Goal: Task Accomplishment & Management: Manage account settings

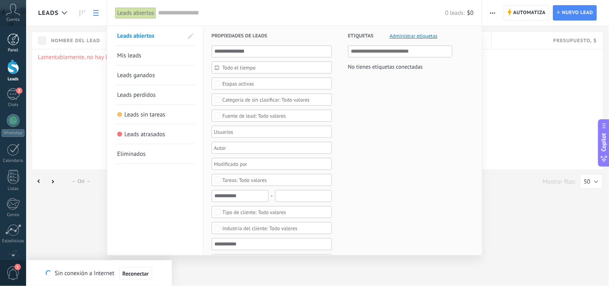
click at [16, 41] on div at bounding box center [13, 39] width 12 height 12
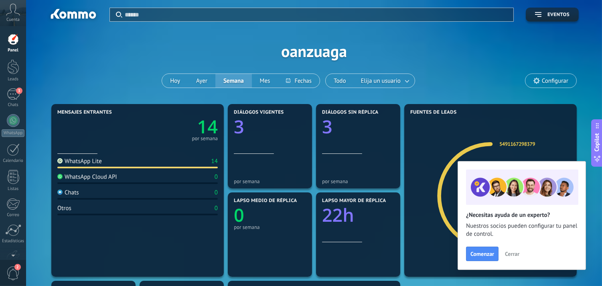
click at [127, 176] on div "WhatsApp Cloud API 0" at bounding box center [137, 178] width 160 height 11
click at [15, 61] on div at bounding box center [13, 66] width 12 height 15
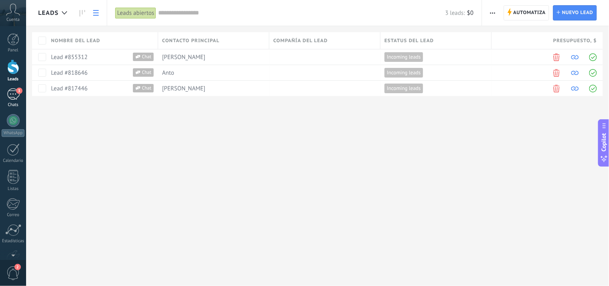
click at [13, 91] on div "3" at bounding box center [13, 94] width 13 height 12
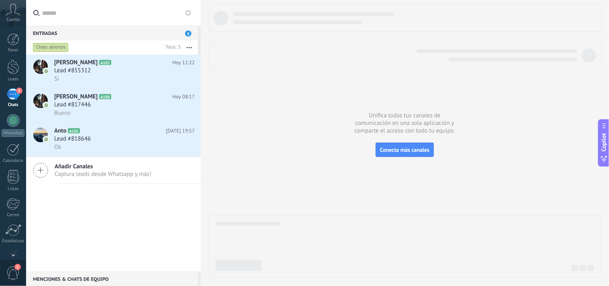
click at [11, 15] on icon at bounding box center [13, 10] width 14 height 12
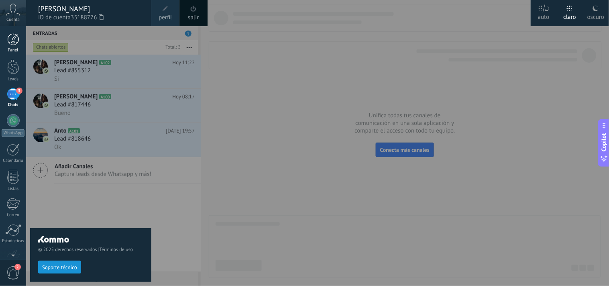
click at [11, 37] on div at bounding box center [13, 39] width 12 height 12
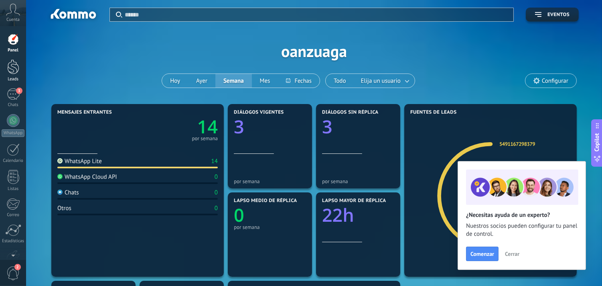
click at [12, 62] on div at bounding box center [13, 66] width 12 height 15
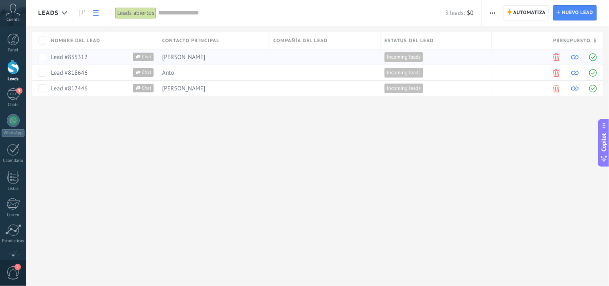
click at [577, 55] on span at bounding box center [575, 57] width 8 height 8
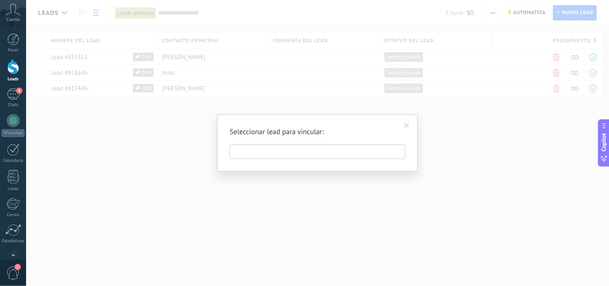
click at [404, 126] on span at bounding box center [406, 126] width 5 height 6
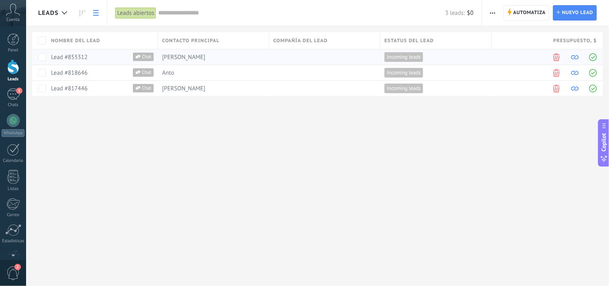
click at [591, 57] on span at bounding box center [593, 57] width 8 height 8
click at [150, 57] on span at bounding box center [149, 56] width 9 height 7
click at [14, 66] on div at bounding box center [13, 66] width 12 height 15
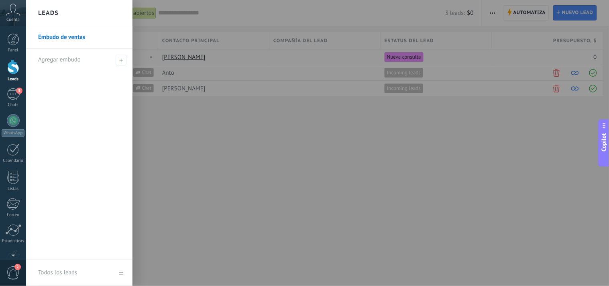
click at [14, 66] on div at bounding box center [13, 66] width 12 height 15
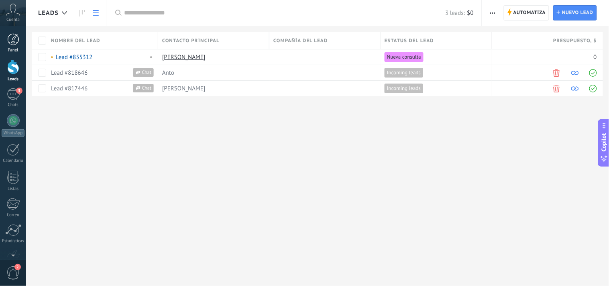
click at [12, 46] on link "Panel" at bounding box center [13, 43] width 26 height 20
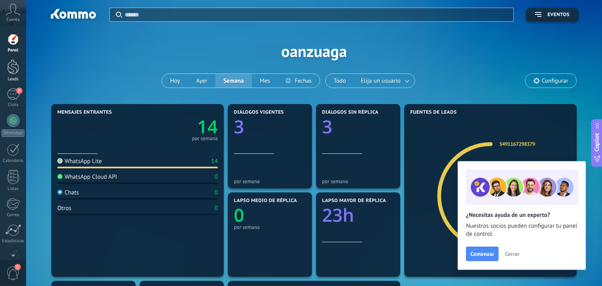
click at [11, 62] on div at bounding box center [13, 66] width 12 height 15
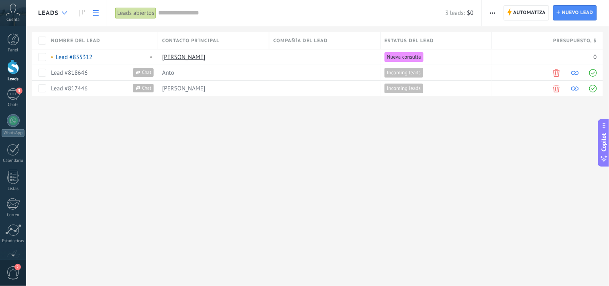
click at [63, 13] on icon at bounding box center [64, 12] width 5 height 3
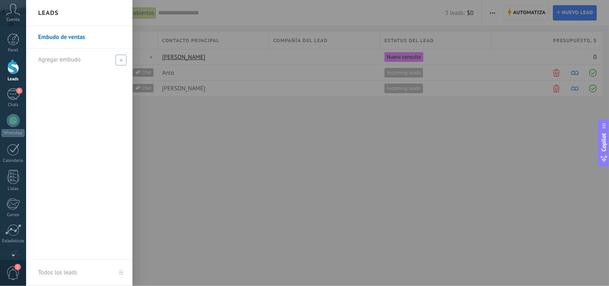
click at [57, 59] on span "Agregar embudo" at bounding box center [59, 60] width 43 height 8
click at [119, 58] on icon at bounding box center [121, 60] width 4 height 4
click at [119, 59] on icon at bounding box center [121, 60] width 4 height 4
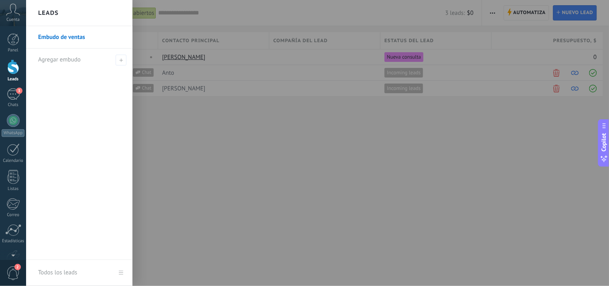
click at [77, 38] on link "Embudo de ventas" at bounding box center [81, 37] width 86 height 22
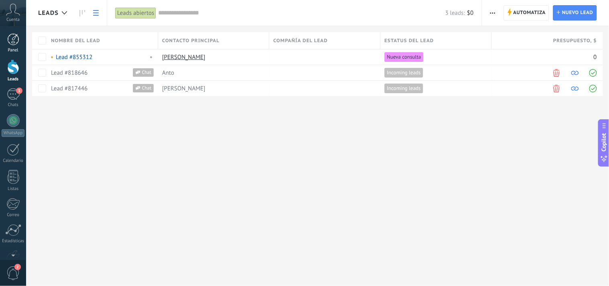
click at [16, 40] on div at bounding box center [13, 39] width 12 height 12
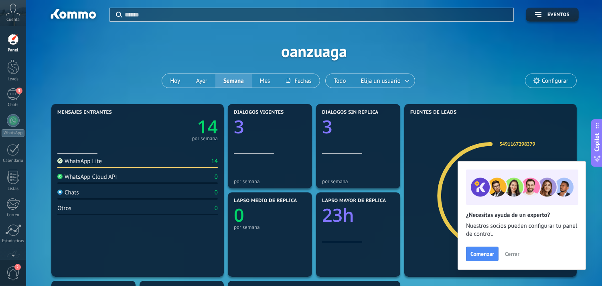
click at [14, 13] on icon at bounding box center [13, 10] width 14 height 12
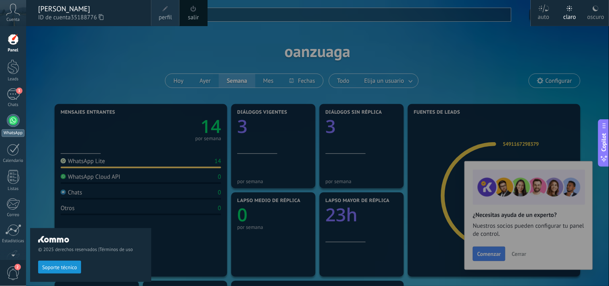
click at [11, 117] on div at bounding box center [13, 120] width 13 height 13
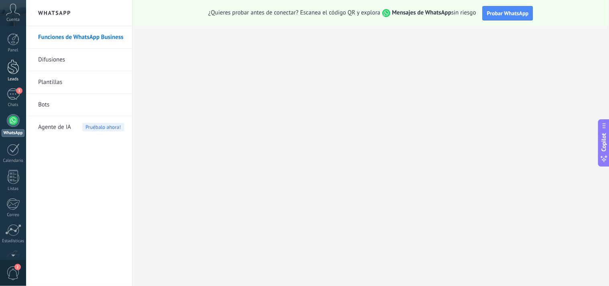
click at [11, 71] on div at bounding box center [13, 66] width 12 height 15
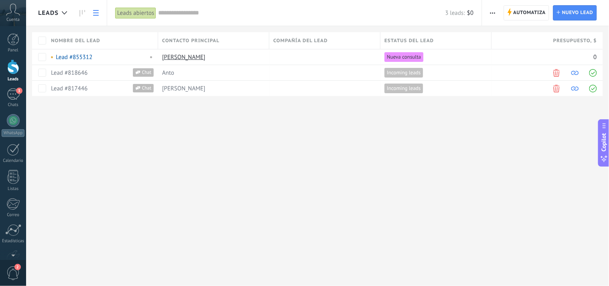
click at [97, 13] on use at bounding box center [96, 13] width 6 height 6
click at [65, 10] on div at bounding box center [64, 13] width 13 height 16
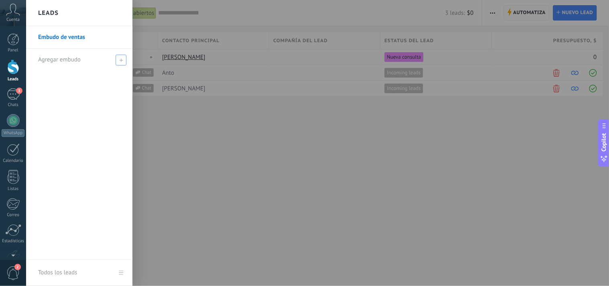
click at [58, 57] on span "Agregar embudo" at bounding box center [59, 60] width 43 height 8
click at [120, 59] on icon at bounding box center [121, 60] width 4 height 4
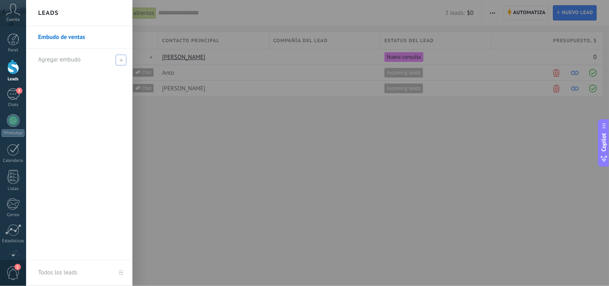
click at [120, 59] on icon at bounding box center [121, 60] width 4 height 4
click at [55, 12] on h2 "Leads" at bounding box center [48, 12] width 20 height 25
click at [59, 36] on link "Embudo de ventas" at bounding box center [81, 37] width 86 height 22
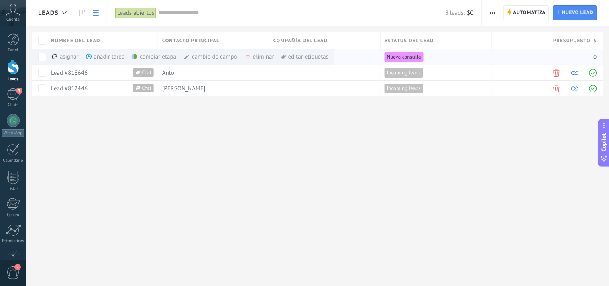
click at [148, 55] on div "cambiar etapa màs" at bounding box center [168, 57] width 72 height 16
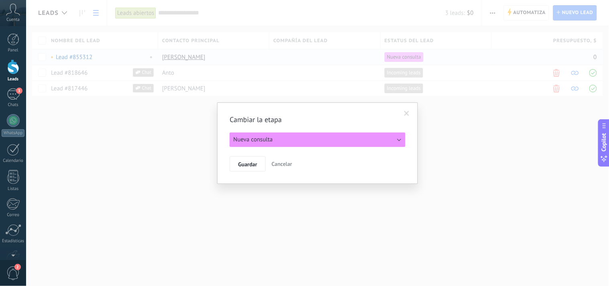
click at [398, 139] on button "Nueva consulta" at bounding box center [317, 139] width 176 height 14
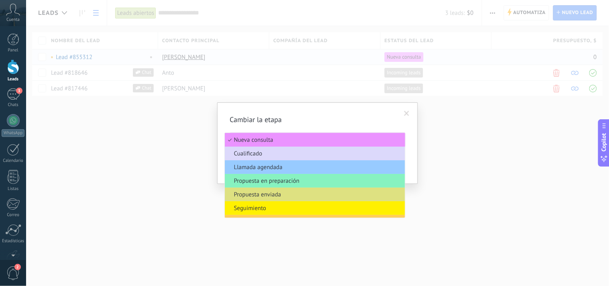
click at [344, 155] on span "Cualificado" at bounding box center [314, 154] width 178 height 8
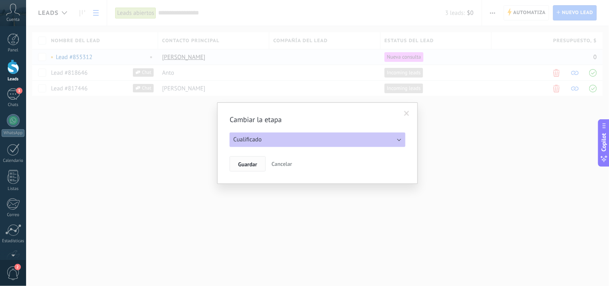
click at [254, 164] on span "Guardar" at bounding box center [247, 164] width 19 height 6
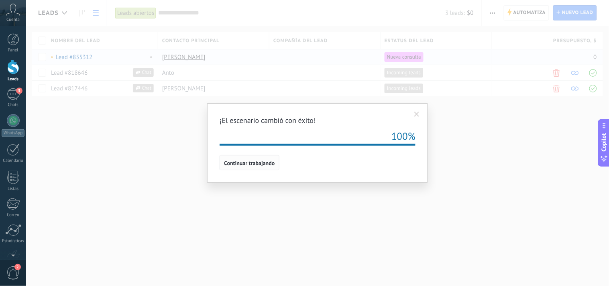
click at [254, 164] on span "Continuar trabajando" at bounding box center [249, 163] width 51 height 6
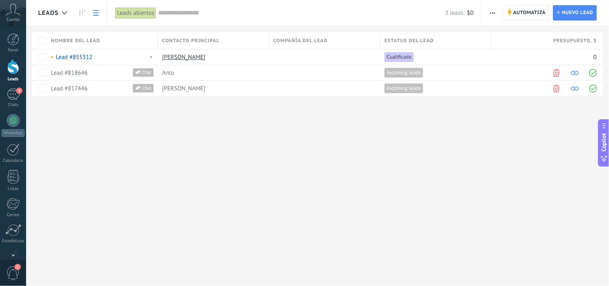
click at [440, 42] on div "Estatus del lead" at bounding box center [435, 40] width 111 height 17
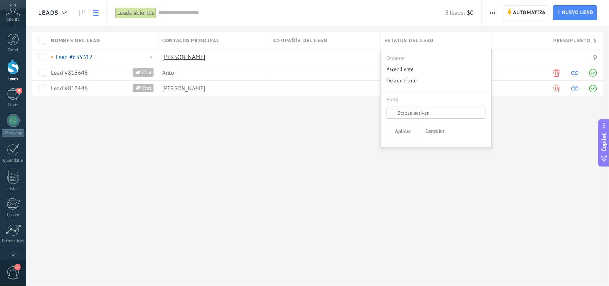
click at [440, 42] on div "Estatus del lead" at bounding box center [435, 40] width 111 height 17
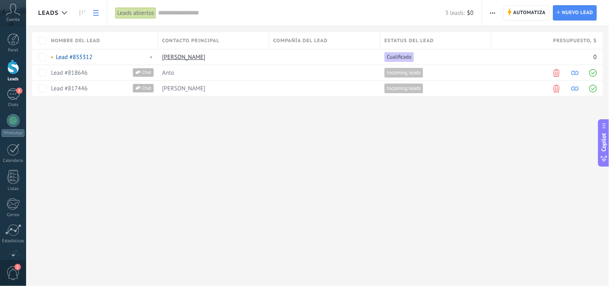
click at [440, 42] on div "Estatus del lead" at bounding box center [435, 40] width 111 height 17
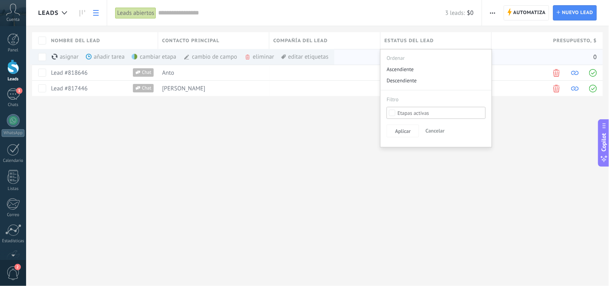
click at [150, 59] on div "cambiar etapa màs" at bounding box center [168, 57] width 72 height 16
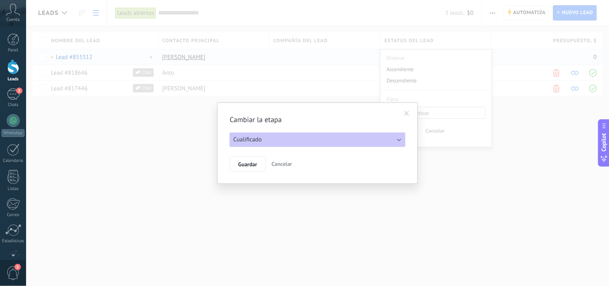
click at [266, 138] on button "Cualificado" at bounding box center [317, 139] width 176 height 14
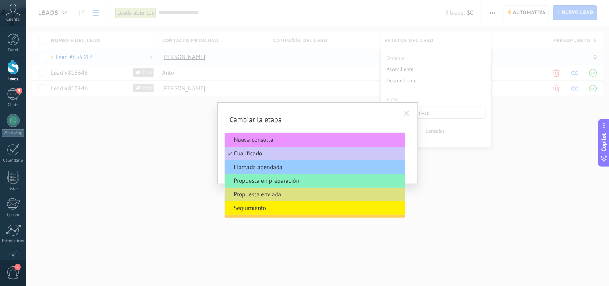
click at [192, 197] on div "Cambiar la etapa Nueva consulta Cualificado Llamada agendada Propuesta en prepa…" at bounding box center [317, 143] width 582 height 286
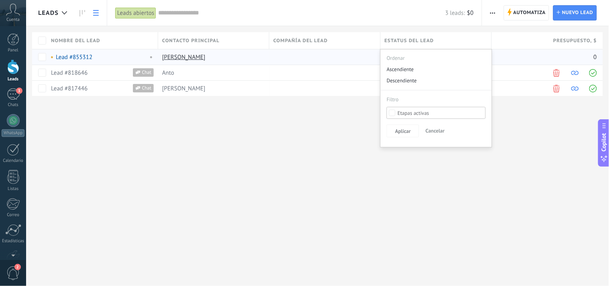
click at [192, 197] on div "Leads Automatiza Nueva difusión Editar embudo Imprimir Ajustes de la lista Impo…" at bounding box center [317, 143] width 582 height 286
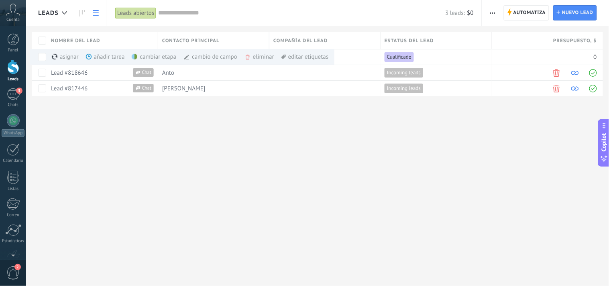
click at [293, 55] on div "editar etiquetas màs" at bounding box center [304, 57] width 47 height 16
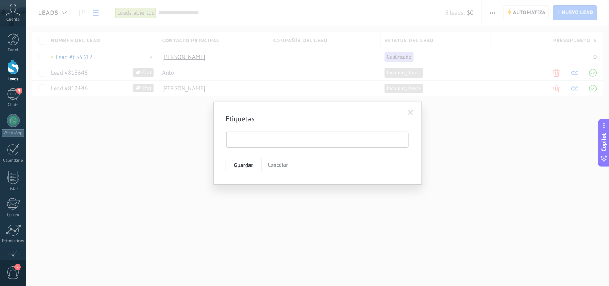
click at [277, 165] on span "Cancelar" at bounding box center [278, 164] width 20 height 7
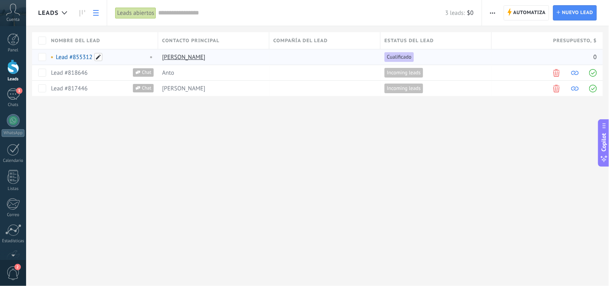
click at [97, 57] on span at bounding box center [98, 57] width 8 height 8
click at [97, 57] on input "text" at bounding box center [101, 57] width 103 height 13
click at [105, 73] on span "Cancelar" at bounding box center [102, 74] width 20 height 7
click at [142, 73] on span "Chat" at bounding box center [146, 72] width 13 height 8
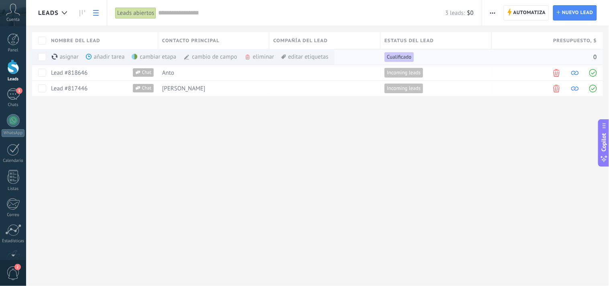
click at [95, 17] on link at bounding box center [96, 13] width 14 height 16
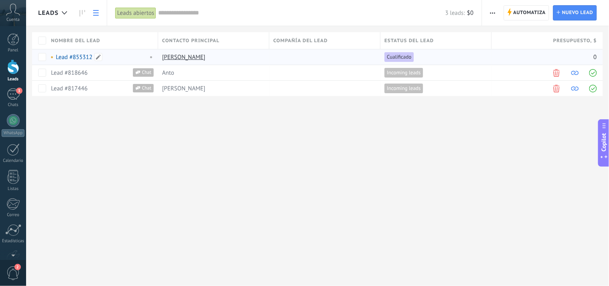
click at [77, 57] on link "Lead #855312" at bounding box center [74, 57] width 37 height 8
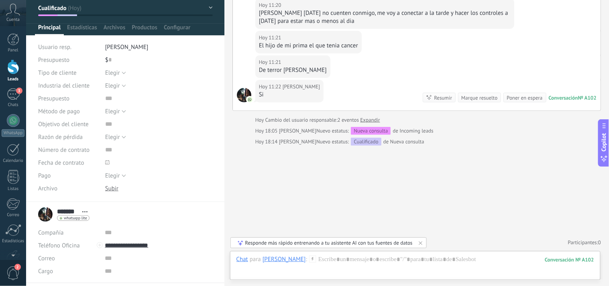
scroll to position [39, 0]
click at [207, 10] on button "Cualificado" at bounding box center [125, 7] width 174 height 14
click at [209, 6] on button "Cualificado" at bounding box center [125, 7] width 174 height 14
click at [10, 39] on div at bounding box center [13, 39] width 12 height 12
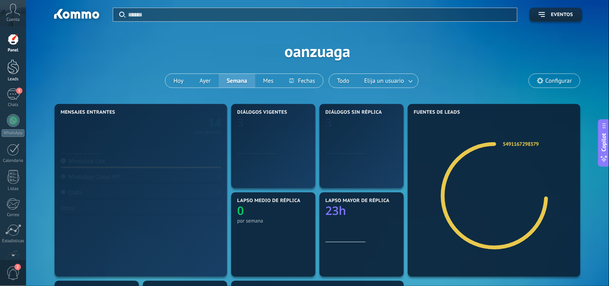
click at [11, 65] on div at bounding box center [13, 66] width 12 height 15
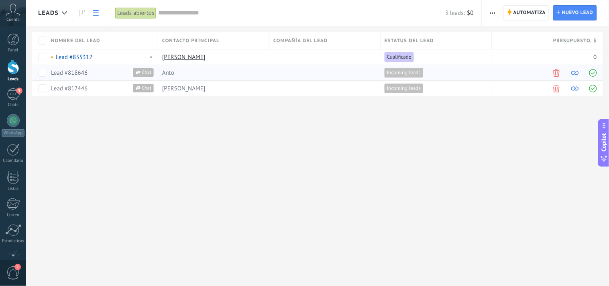
click at [75, 71] on link "Lead #818646" at bounding box center [69, 73] width 37 height 8
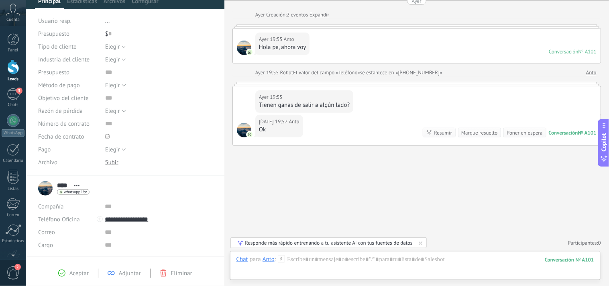
scroll to position [113, 0]
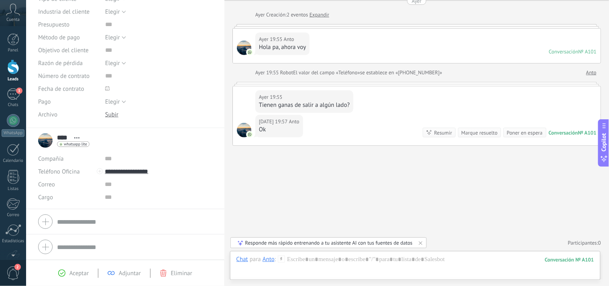
click at [69, 274] on span "Aceptar" at bounding box center [78, 273] width 19 height 8
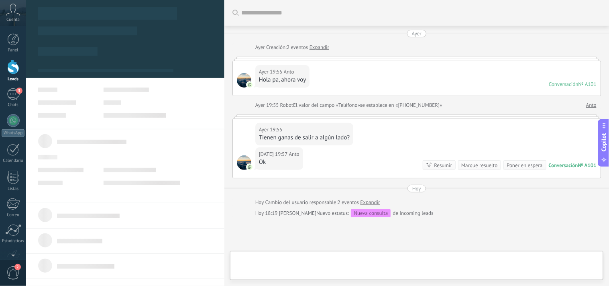
scroll to position [71, 0]
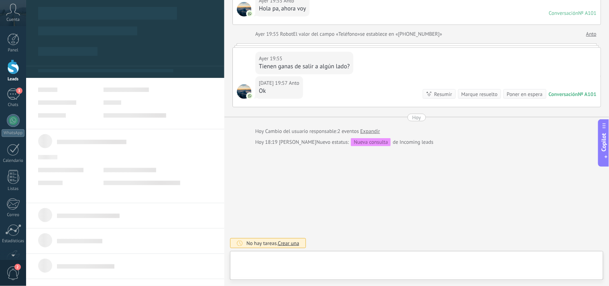
type textarea "**********"
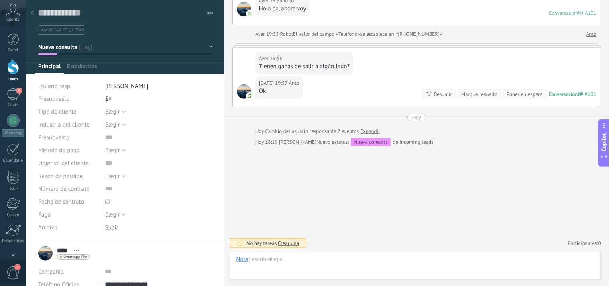
scroll to position [12, 0]
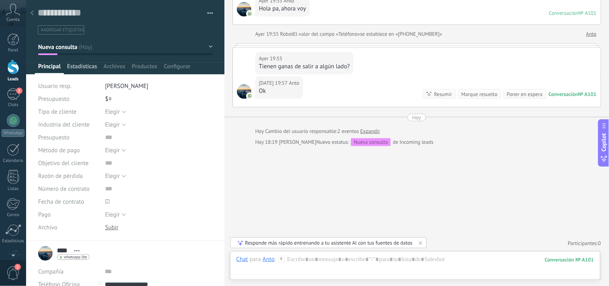
click at [95, 69] on span "Estadísticas" at bounding box center [82, 69] width 30 height 12
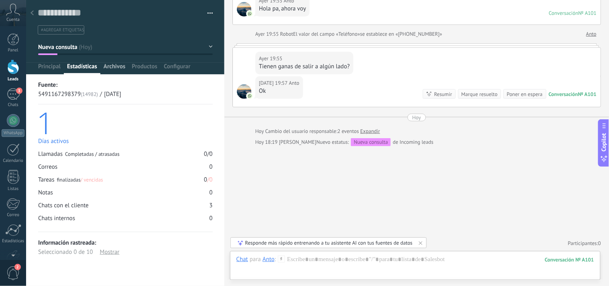
click at [122, 68] on span "Archivos" at bounding box center [114, 69] width 22 height 12
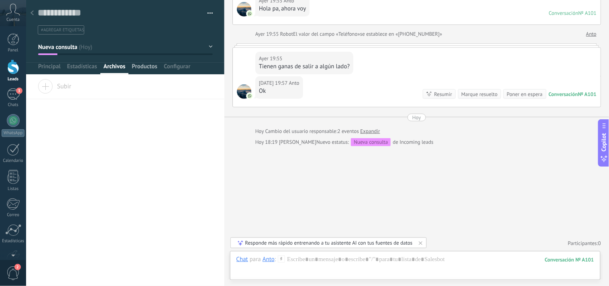
click at [139, 68] on span "Productos" at bounding box center [145, 69] width 26 height 12
click at [166, 66] on span "Configurar" at bounding box center [177, 69] width 26 height 12
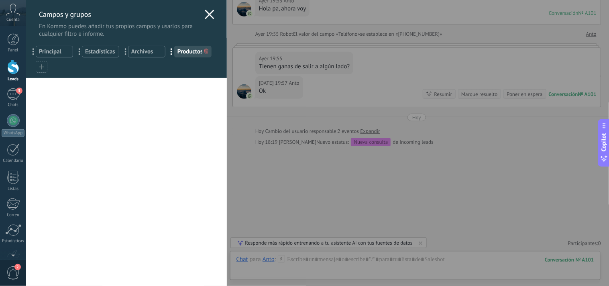
click at [207, 16] on icon at bounding box center [210, 15] width 10 height 10
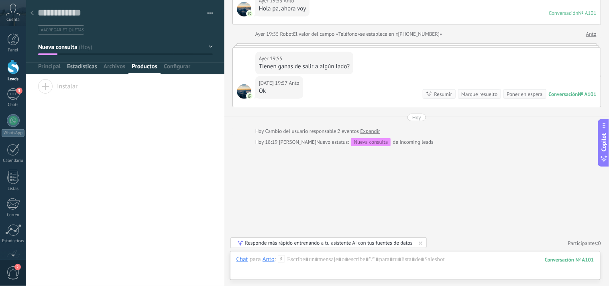
click at [87, 67] on span "Estadísticas" at bounding box center [82, 69] width 30 height 12
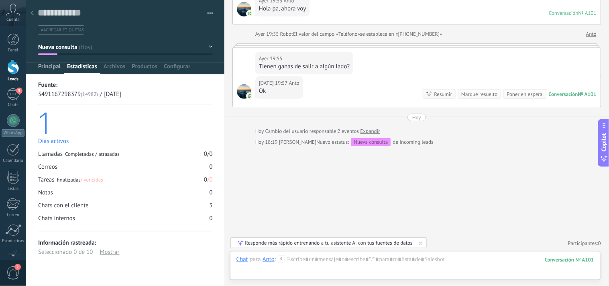
click at [53, 67] on span "Principal" at bounding box center [49, 69] width 22 height 12
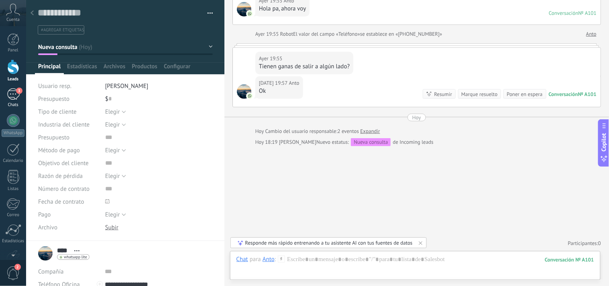
click at [16, 93] on div "3" at bounding box center [13, 94] width 13 height 12
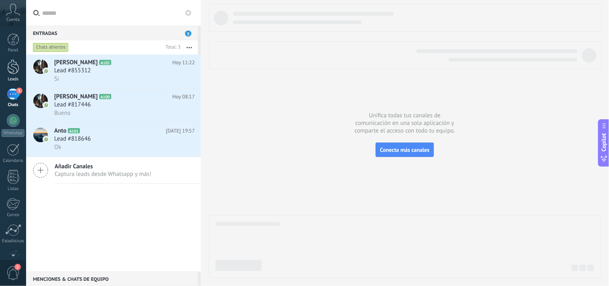
click at [11, 65] on div at bounding box center [13, 66] width 12 height 15
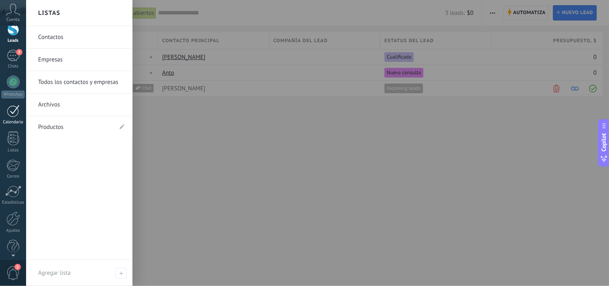
scroll to position [48, 0]
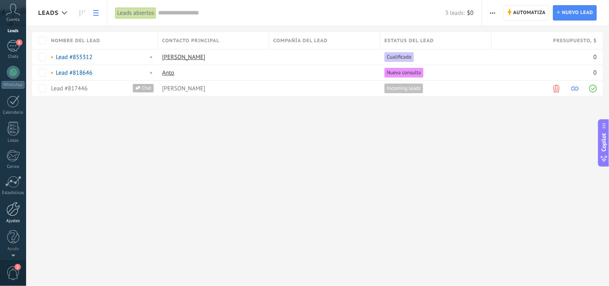
click at [12, 205] on div at bounding box center [13, 209] width 14 height 14
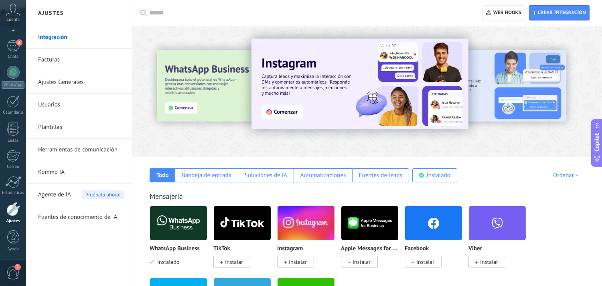
click at [169, 12] on input "text" at bounding box center [306, 13] width 314 height 8
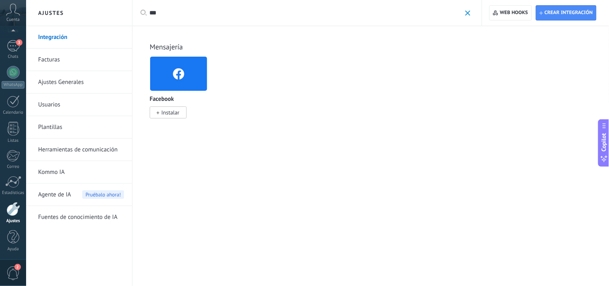
click at [170, 109] on span "Instalar" at bounding box center [170, 112] width 18 height 7
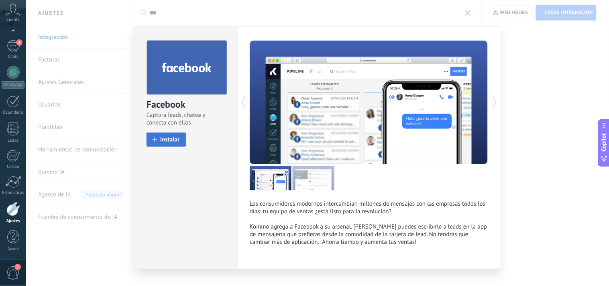
click at [173, 140] on span "Instalar" at bounding box center [170, 139] width 20 height 6
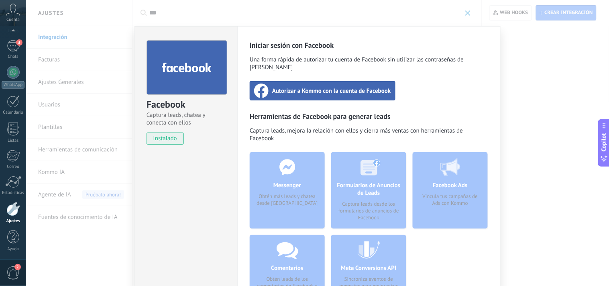
click at [282, 87] on span "Autorizar a Kommo con la cuenta de Facebook" at bounding box center [331, 91] width 119 height 8
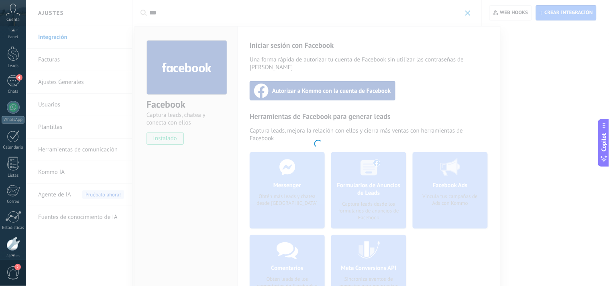
scroll to position [48, 0]
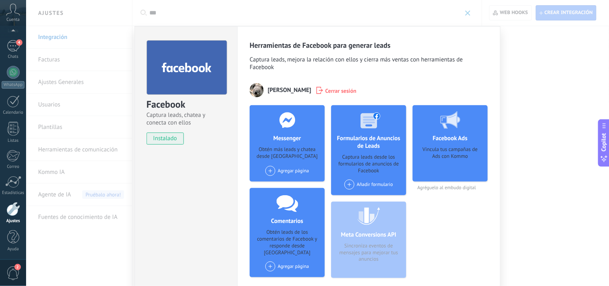
click at [293, 129] on div at bounding box center [286, 119] width 79 height 29
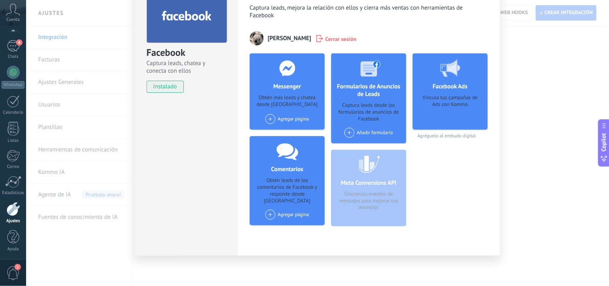
click at [281, 117] on div "Agregar página" at bounding box center [287, 119] width 44 height 10
click at [280, 209] on div "Agregar página" at bounding box center [287, 214] width 44 height 10
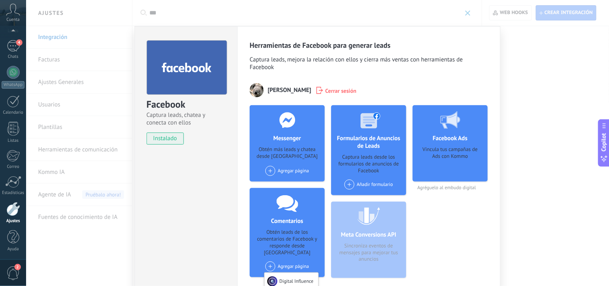
click at [467, 12] on div "Facebook Captura leads, chatea y conecta con ellos instalado Desinstalar Herram…" at bounding box center [317, 143] width 582 height 286
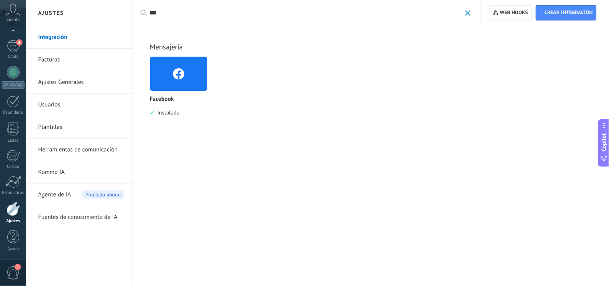
click at [9, 211] on div at bounding box center [13, 209] width 14 height 14
click at [166, 13] on input "***" at bounding box center [305, 13] width 312 height 8
type input "*"
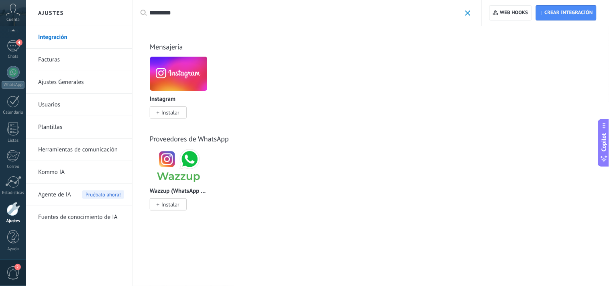
type input "*********"
click at [163, 112] on span "Instalar" at bounding box center [170, 112] width 18 height 7
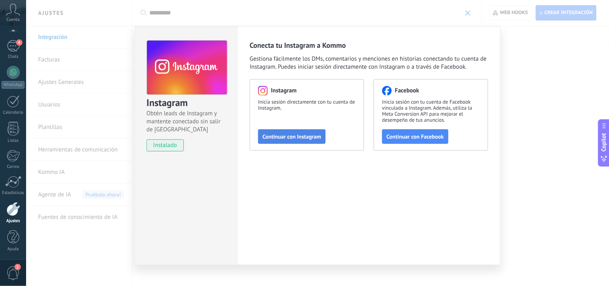
click at [292, 134] on span "Continuar con Instagram" at bounding box center [291, 137] width 59 height 6
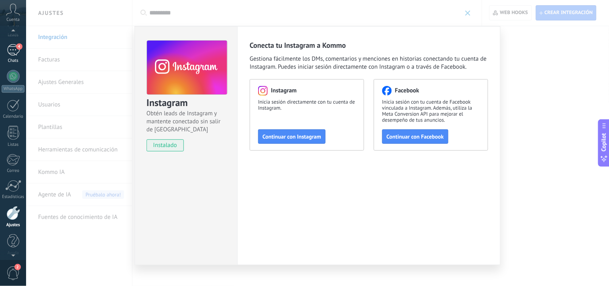
click at [18, 47] on span "4" at bounding box center [19, 46] width 6 height 6
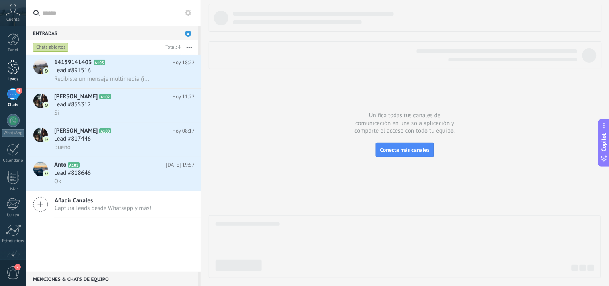
click at [11, 65] on div at bounding box center [13, 66] width 12 height 15
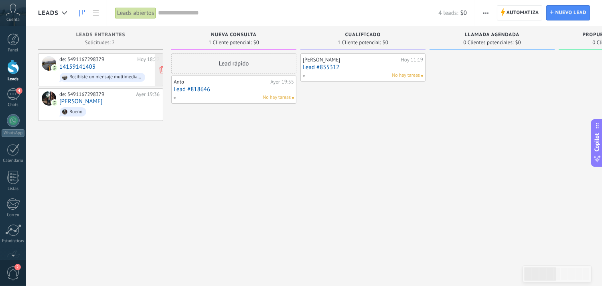
click at [111, 69] on div "de: 5491167298379 [DATE] 18:22 14159141403 Recibiste un mensaje multimedia (id …" at bounding box center [109, 69] width 100 height 27
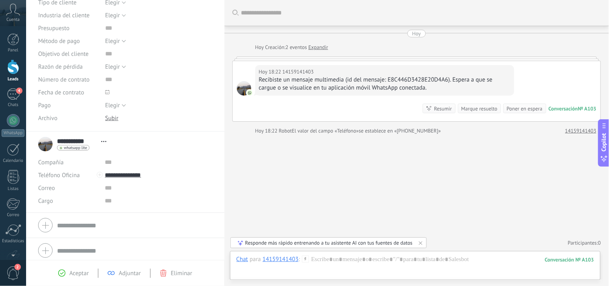
scroll to position [113, 0]
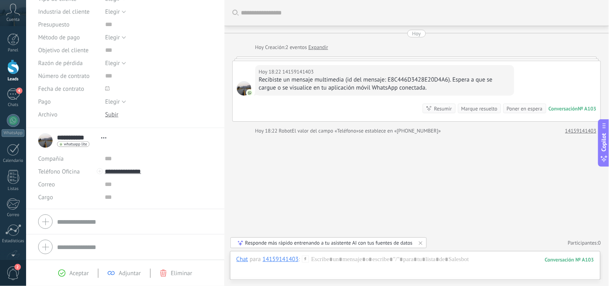
click at [12, 63] on div at bounding box center [13, 66] width 12 height 15
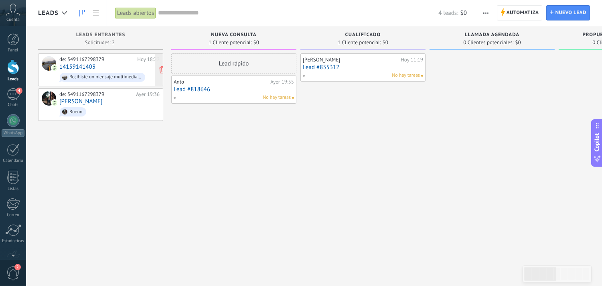
click at [93, 76] on div "Recibiste un mensaje multimedia (id del mensaje: E8C446D3428E20D4A6). Espera a …" at bounding box center [105, 77] width 72 height 6
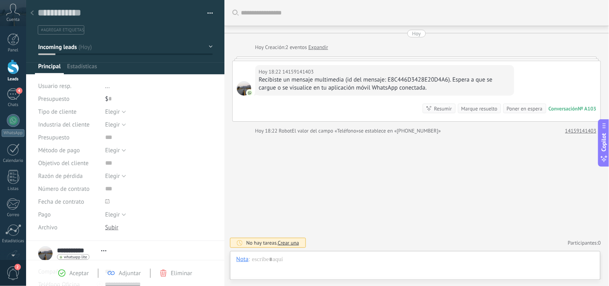
scroll to position [12, 0]
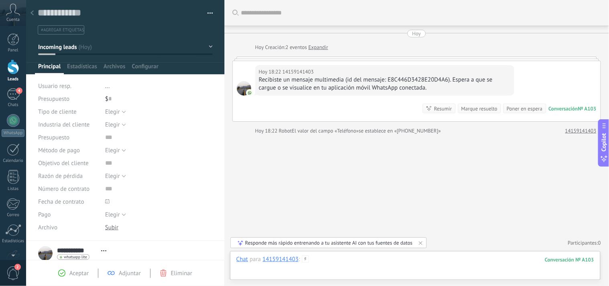
click at [384, 258] on div at bounding box center [414, 267] width 357 height 24
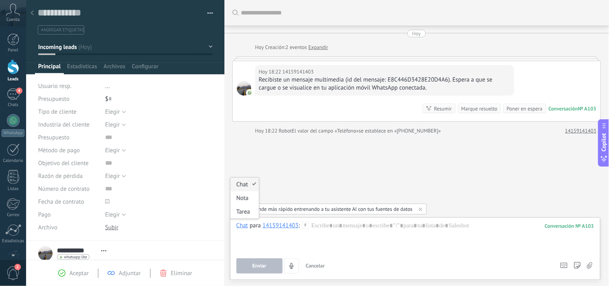
click at [384, 41] on div "[DATE] [DATE] Creación: 2 eventos Expandir [DATE] 18:22 14159141403 Recibiste u…" at bounding box center [416, 82] width 368 height 105
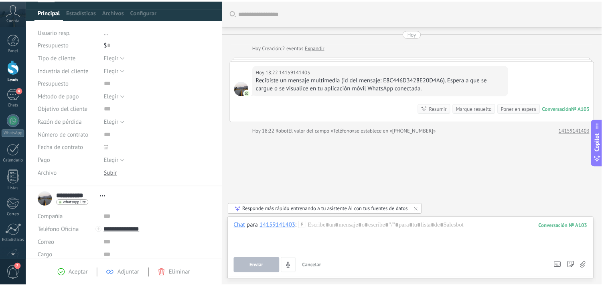
scroll to position [0, 0]
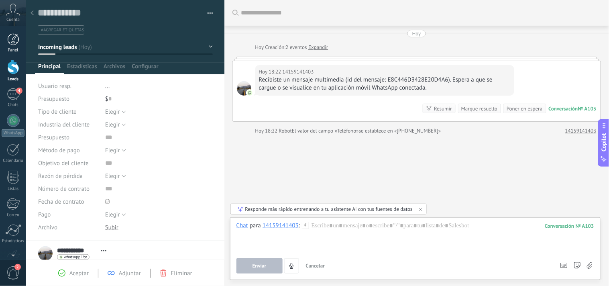
click at [13, 37] on div at bounding box center [13, 39] width 12 height 12
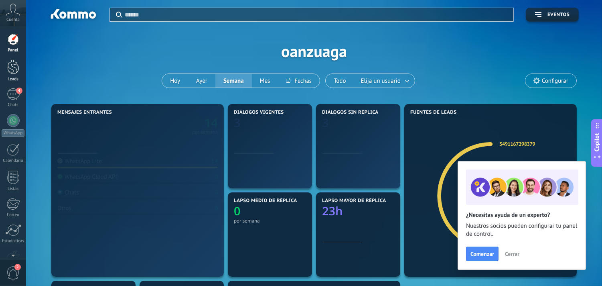
click at [14, 65] on div at bounding box center [13, 66] width 12 height 15
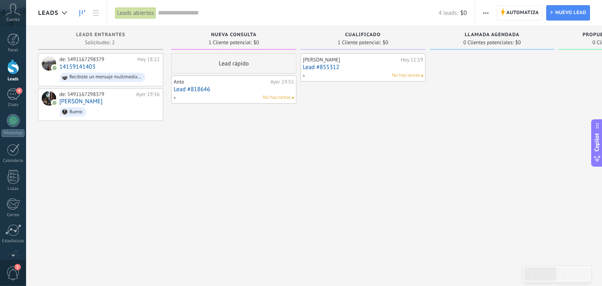
click at [30, 164] on div "Leads Entrantes Solicitudes: 2 0 0 0 2 0 0 0 2 de: 5491167298379 [DATE] 18:22 1…" at bounding box center [314, 163] width 576 height 274
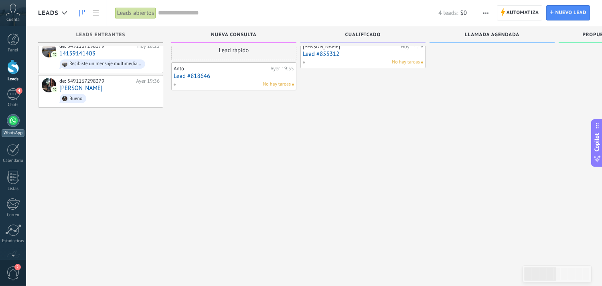
scroll to position [14, 0]
click at [14, 10] on icon at bounding box center [13, 10] width 14 height 12
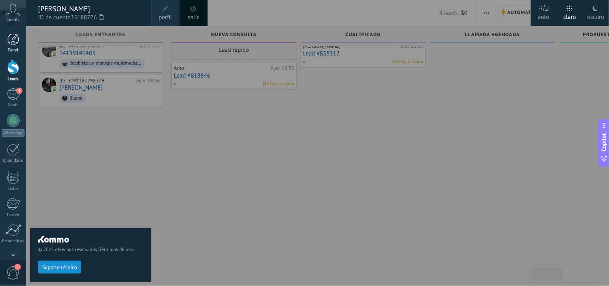
click at [17, 39] on div at bounding box center [13, 39] width 12 height 12
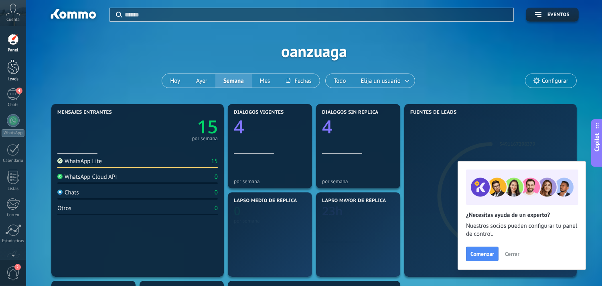
click at [15, 63] on div at bounding box center [13, 66] width 12 height 15
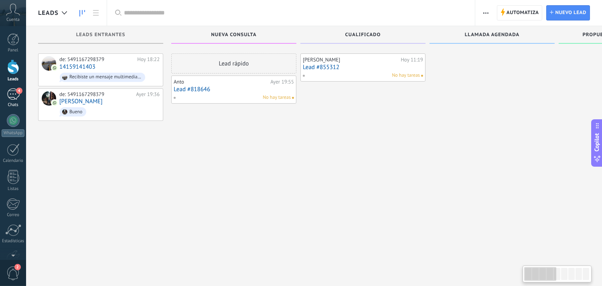
click at [11, 91] on div "4" at bounding box center [13, 94] width 13 height 12
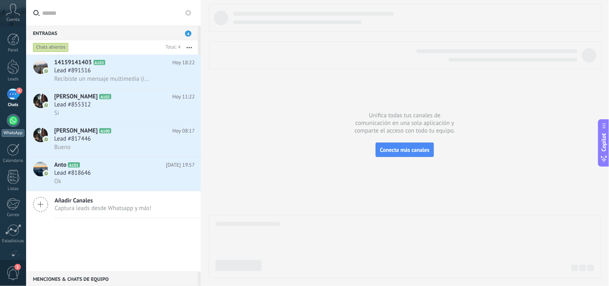
click at [10, 118] on div at bounding box center [13, 120] width 13 height 13
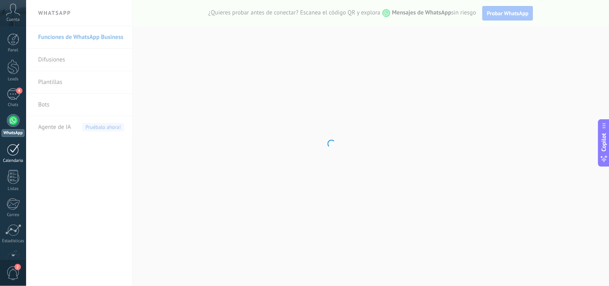
click at [11, 146] on div at bounding box center [13, 149] width 13 height 12
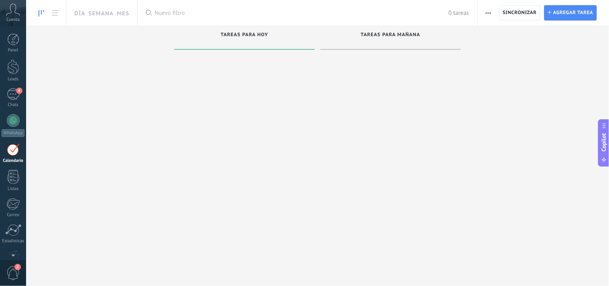
scroll to position [48, 0]
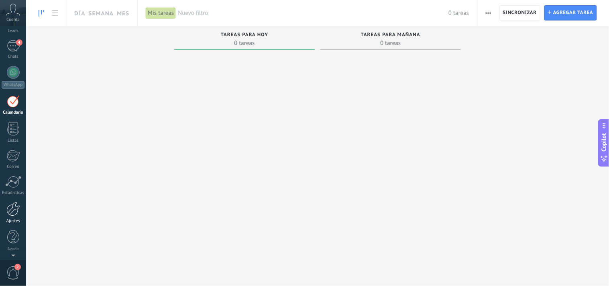
click at [10, 211] on div at bounding box center [13, 209] width 14 height 14
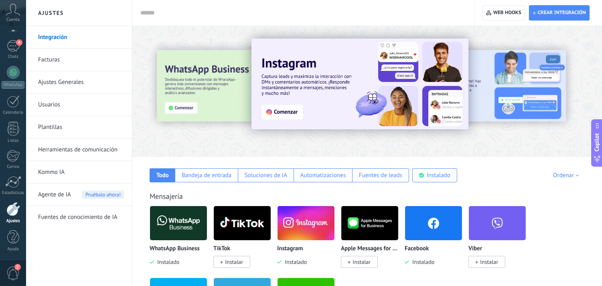
click at [12, 266] on span "2" at bounding box center [13, 273] width 14 height 14
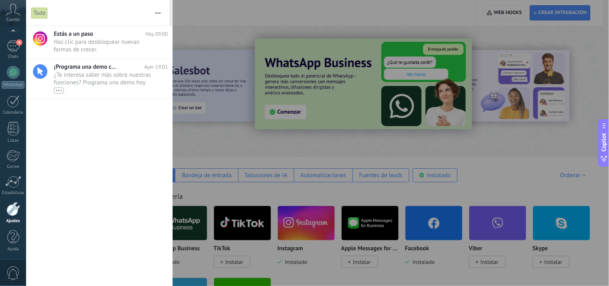
click at [10, 16] on div "Cuenta" at bounding box center [13, 13] width 26 height 26
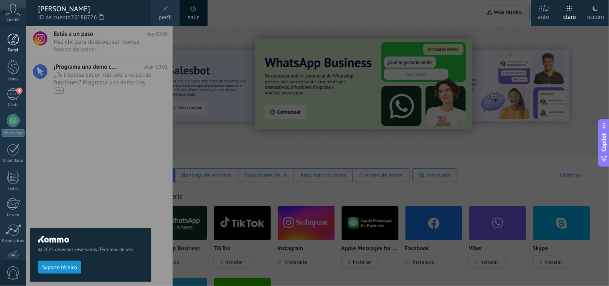
click at [12, 42] on div at bounding box center [13, 39] width 12 height 12
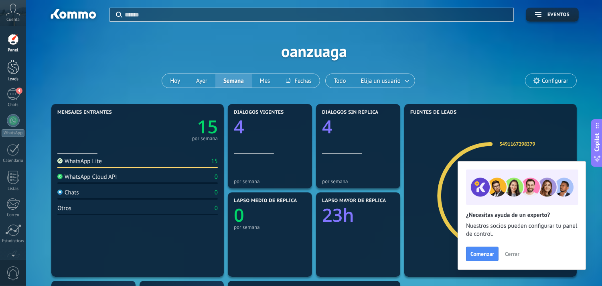
click at [13, 67] on div at bounding box center [13, 66] width 12 height 15
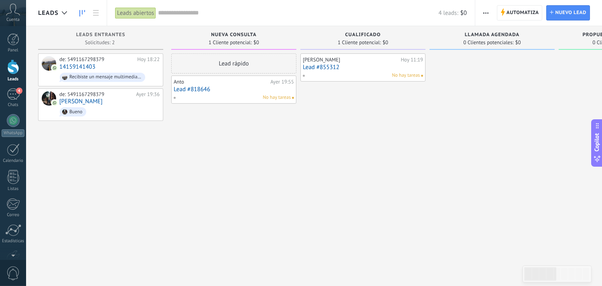
click at [13, 65] on div at bounding box center [13, 66] width 12 height 15
click at [63, 14] on icon at bounding box center [64, 12] width 5 height 3
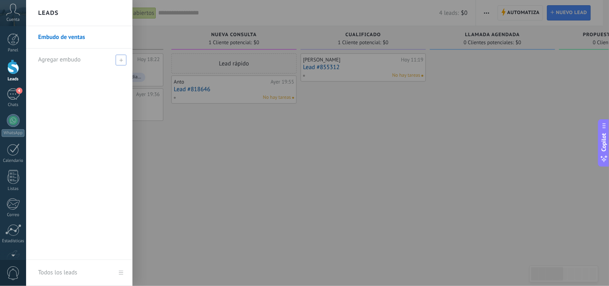
click at [119, 58] on icon at bounding box center [121, 60] width 4 height 4
click at [73, 37] on link "Embudo de ventas" at bounding box center [81, 37] width 86 height 22
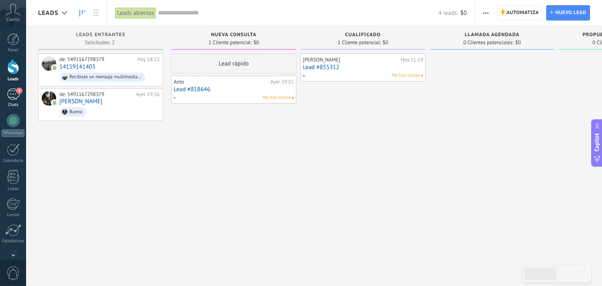
click at [15, 95] on div "4" at bounding box center [13, 94] width 13 height 12
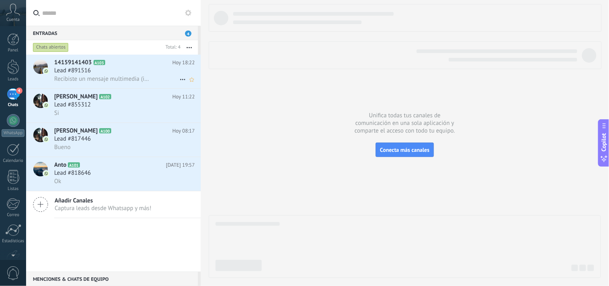
click at [87, 63] on span "14159141403" at bounding box center [73, 63] width 38 height 8
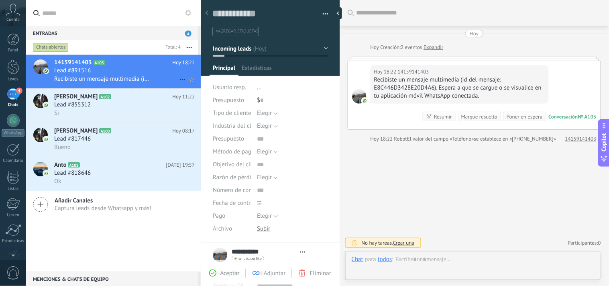
type textarea "**********"
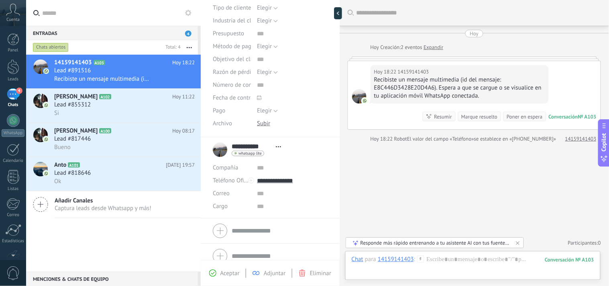
scroll to position [114, 0]
